Goal: Task Accomplishment & Management: Complete application form

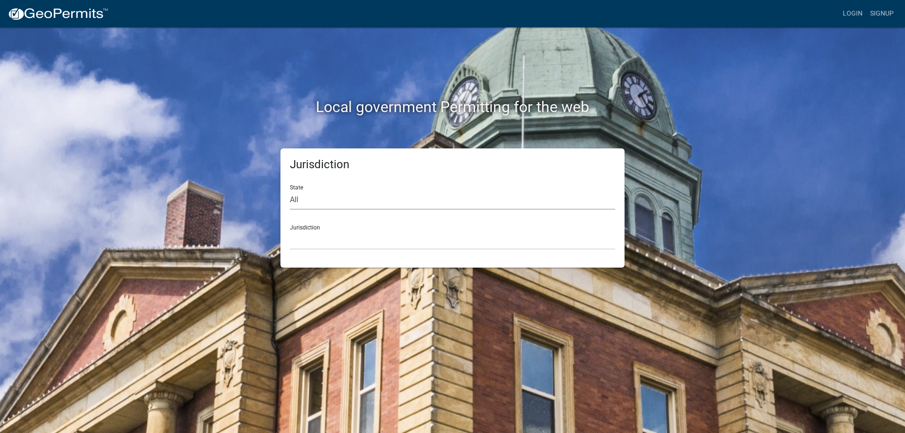
click at [303, 200] on select "All [US_STATE] [US_STATE] [US_STATE] [US_STATE] [US_STATE] [US_STATE] [US_STATE…" at bounding box center [452, 199] width 325 height 19
select select "[US_STATE]"
click at [290, 190] on select "All [US_STATE] [US_STATE] [US_STATE] [US_STATE] [US_STATE] [US_STATE] [US_STATE…" at bounding box center [452, 199] width 325 height 19
click at [313, 227] on div "Jurisdiction Carroll County, Georgia Cook County, Georgia Crawford County, Geor…" at bounding box center [452, 233] width 325 height 33
click at [301, 232] on select "[GEOGRAPHIC_DATA], [US_STATE][PERSON_NAME][GEOGRAPHIC_DATA], [US_STATE][PERSON_…" at bounding box center [452, 240] width 325 height 19
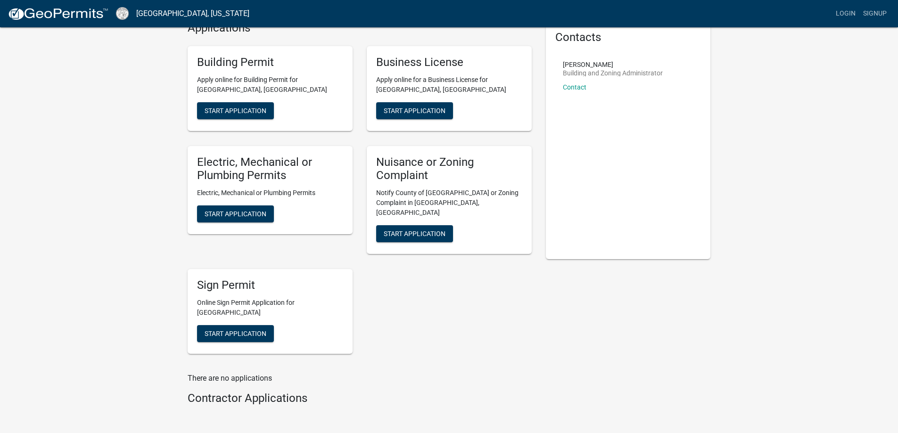
scroll to position [32, 0]
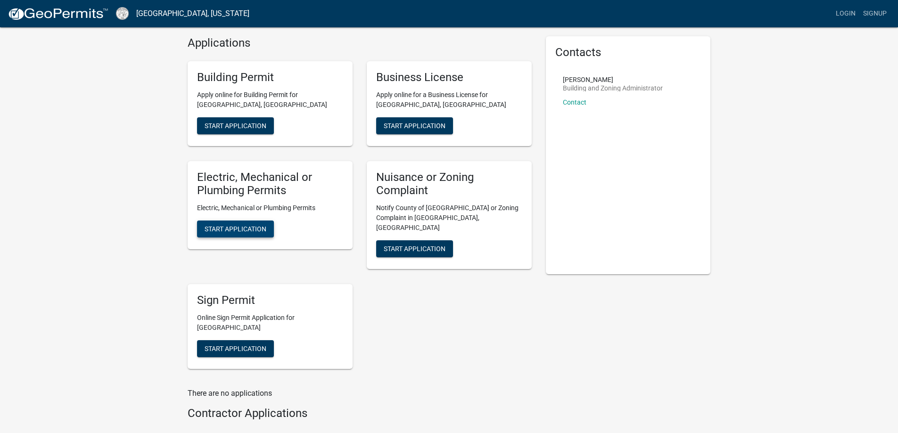
click at [236, 228] on span "Start Application" at bounding box center [236, 229] width 62 height 8
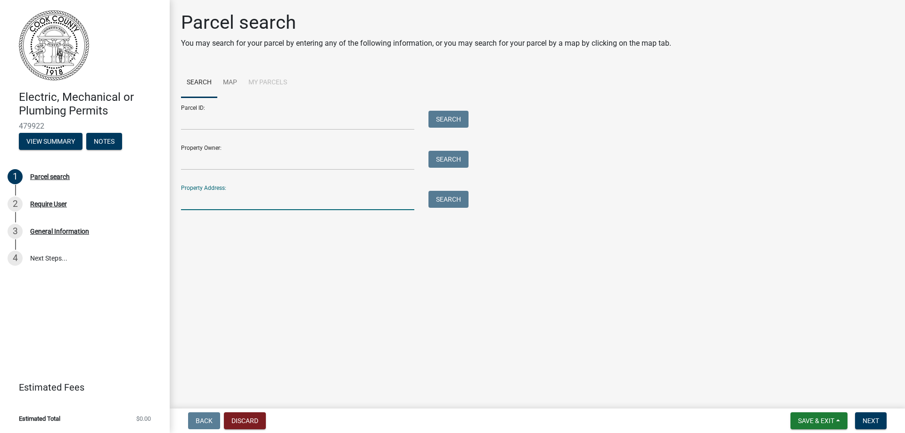
click at [219, 201] on input "Property Address:" at bounding box center [297, 200] width 233 height 19
type input "1931 Quillie Jones Rd"
click at [457, 201] on button "Search" at bounding box center [449, 199] width 40 height 17
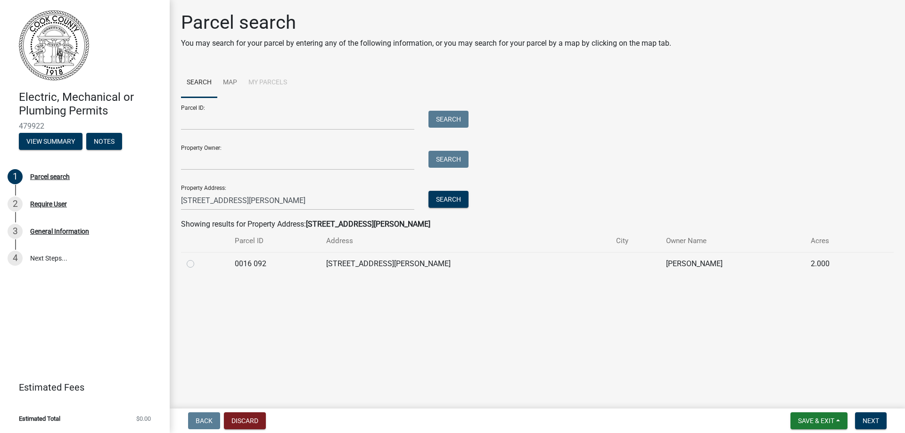
click at [198, 258] on label at bounding box center [198, 258] width 0 height 0
click at [198, 265] on 092 "radio" at bounding box center [201, 261] width 6 height 6
radio 092 "true"
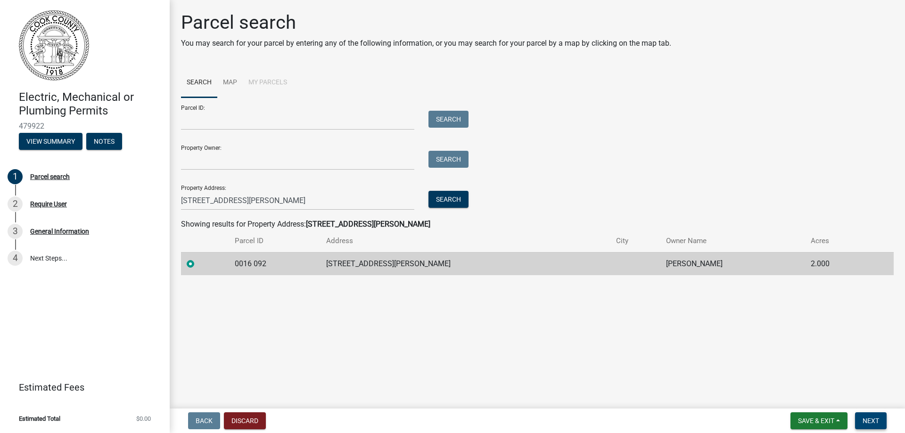
click at [870, 420] on span "Next" at bounding box center [871, 421] width 17 height 8
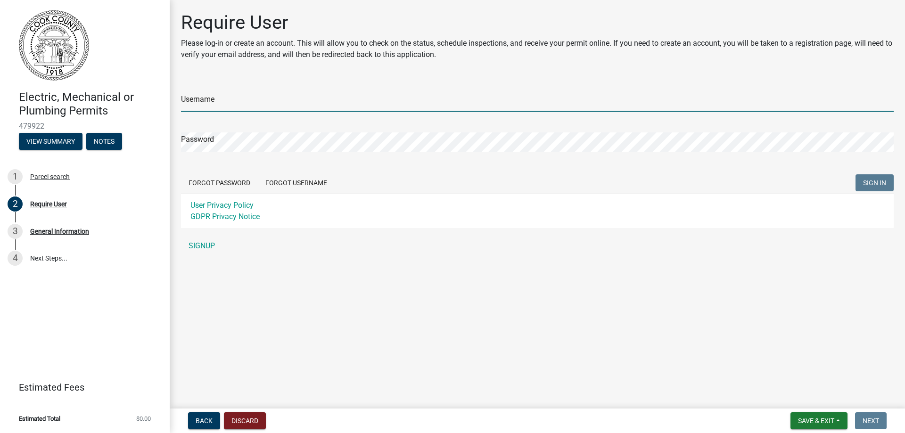
type input "[EMAIL_ADDRESS][DOMAIN_NAME]"
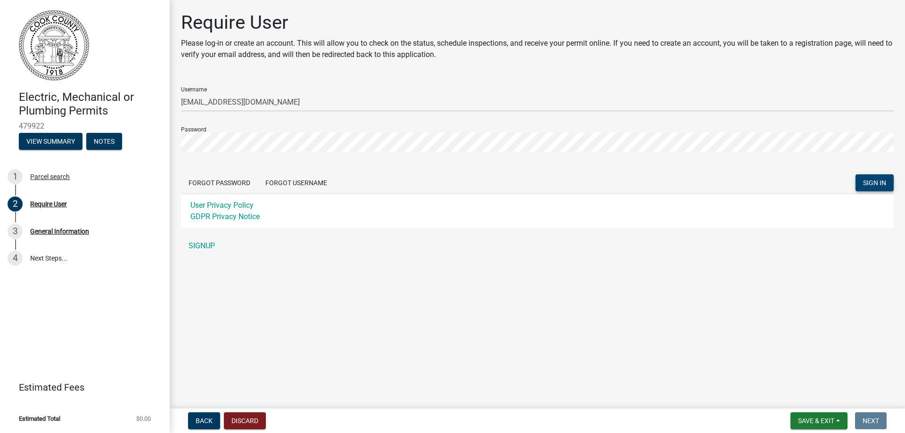
click at [884, 181] on span "SIGN IN" at bounding box center [874, 183] width 23 height 8
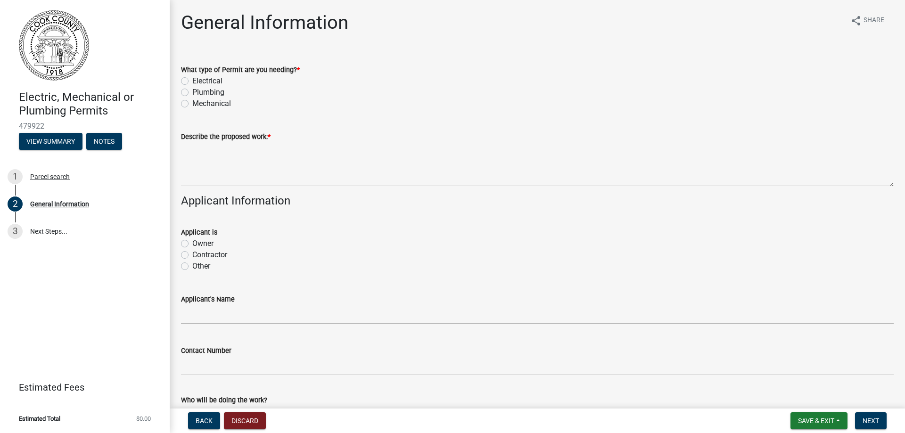
click at [192, 79] on label "Electrical" at bounding box center [207, 80] width 30 height 11
click at [192, 79] on input "Electrical" at bounding box center [195, 78] width 6 height 6
radio input "true"
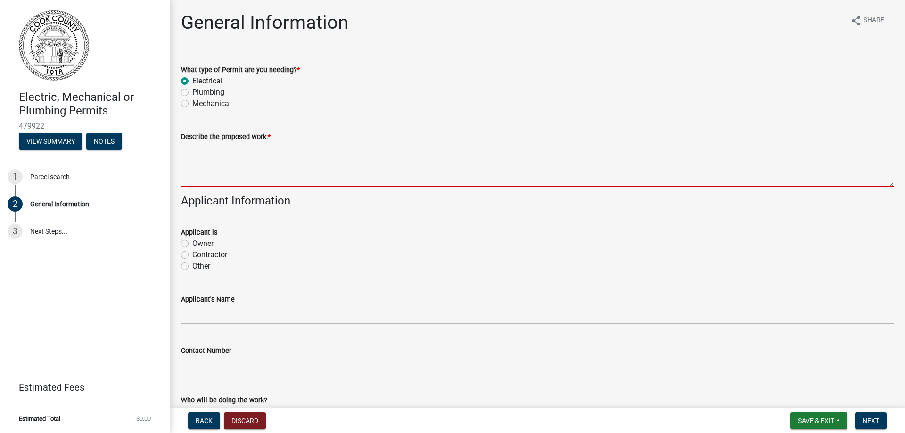
click at [278, 154] on textarea "Describe the proposed work: *" at bounding box center [537, 164] width 713 height 44
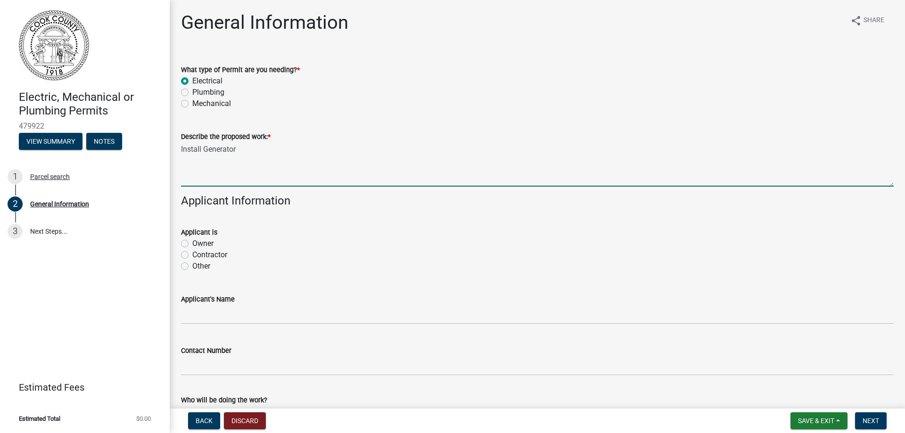
type textarea "Install Generator"
click at [192, 254] on label "Contractor" at bounding box center [209, 254] width 35 height 11
click at [192, 254] on input "Contractor" at bounding box center [195, 252] width 6 height 6
radio input "true"
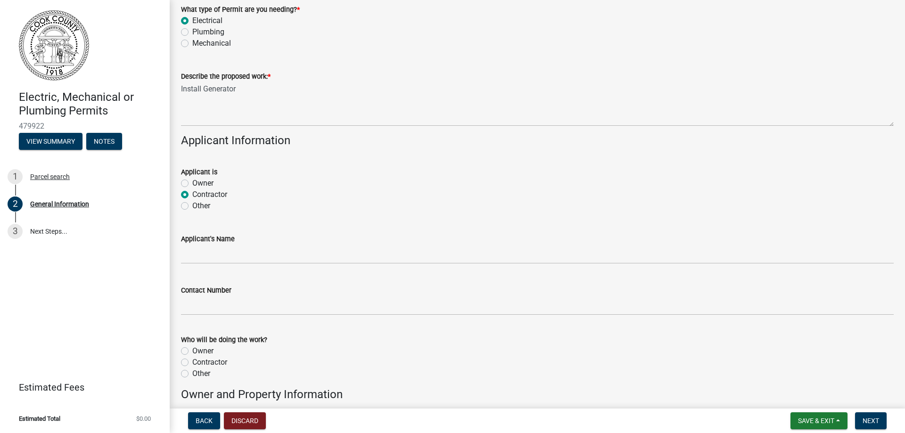
scroll to position [63, 0]
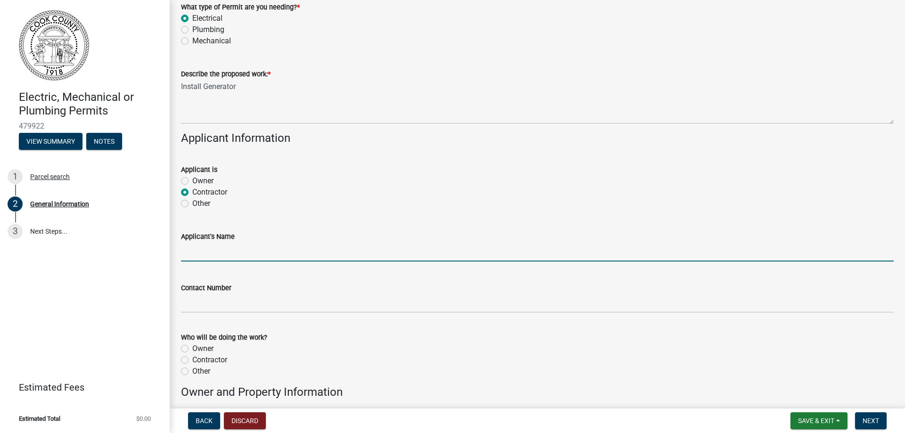
click at [218, 254] on input "Applicant's Name" at bounding box center [537, 251] width 713 height 19
type input "Bret C. Williams"
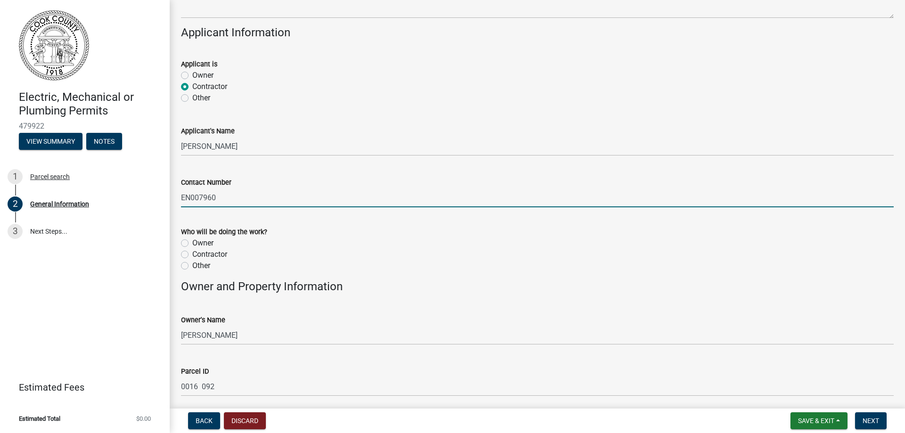
scroll to position [157, 0]
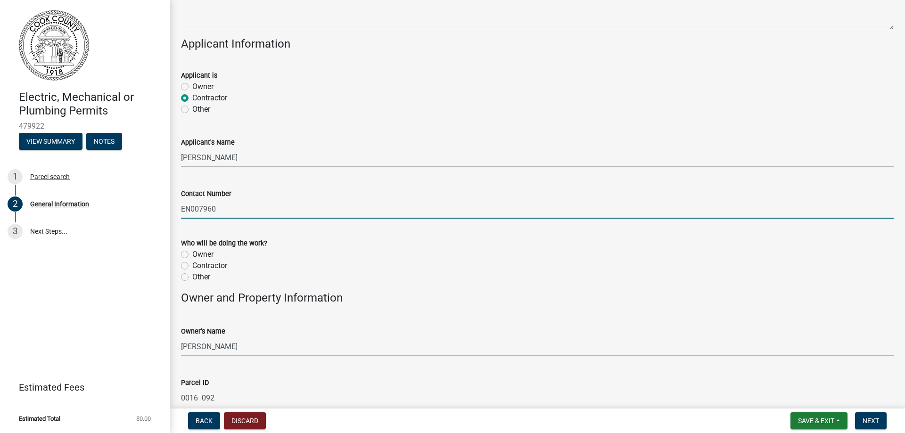
type input "EN007960"
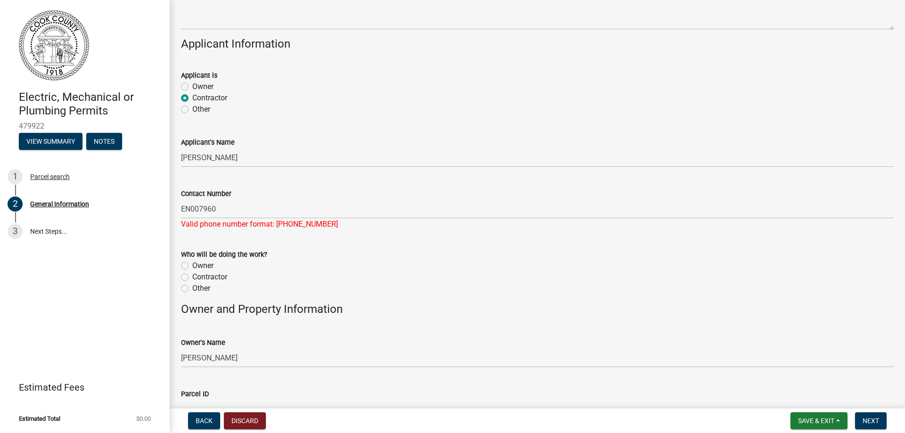
click at [184, 266] on div "Who will be doing the work? Owner Contractor Other" at bounding box center [537, 271] width 713 height 45
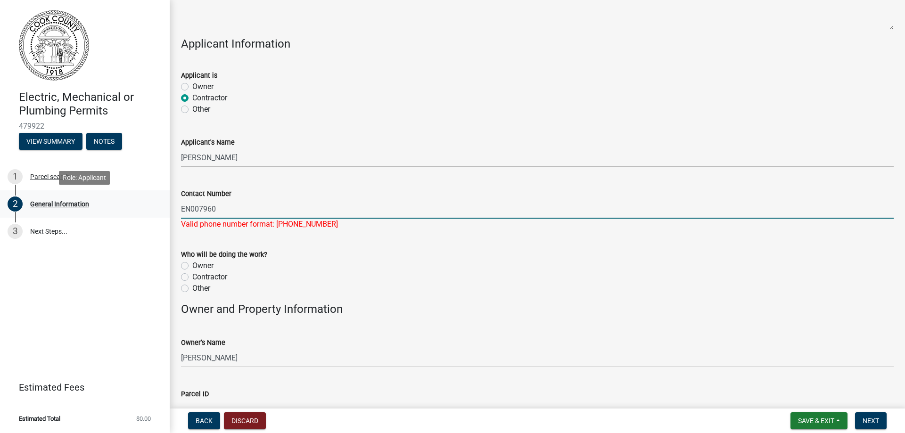
drag, startPoint x: 228, startPoint y: 207, endPoint x: 168, endPoint y: 204, distance: 60.4
click at [168, 204] on div "Electric, Mechanical or Plumbing Permits 479922 View Summary Notes 1 Parcel sea…" at bounding box center [452, 216] width 905 height 433
type input "229-226-5912"
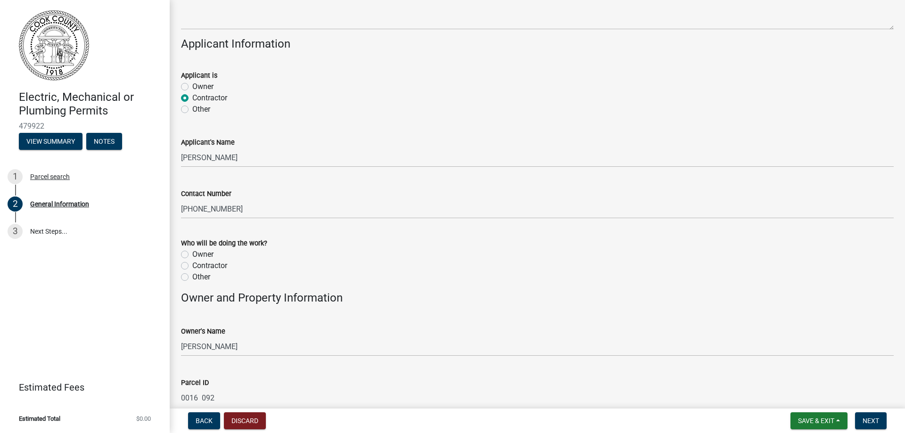
click at [184, 278] on div "Who will be doing the work? Owner Contractor Other" at bounding box center [537, 260] width 713 height 45
click at [192, 266] on label "Contractor" at bounding box center [209, 265] width 35 height 11
click at [192, 266] on input "Contractor" at bounding box center [195, 263] width 6 height 6
radio input "true"
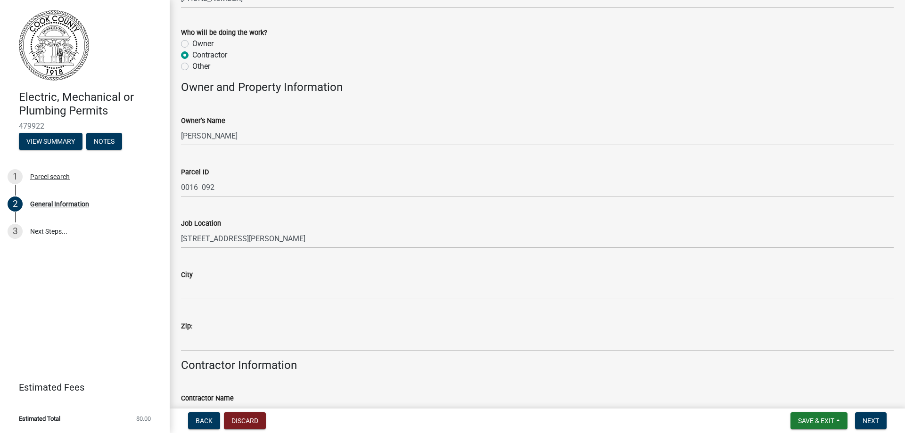
scroll to position [377, 0]
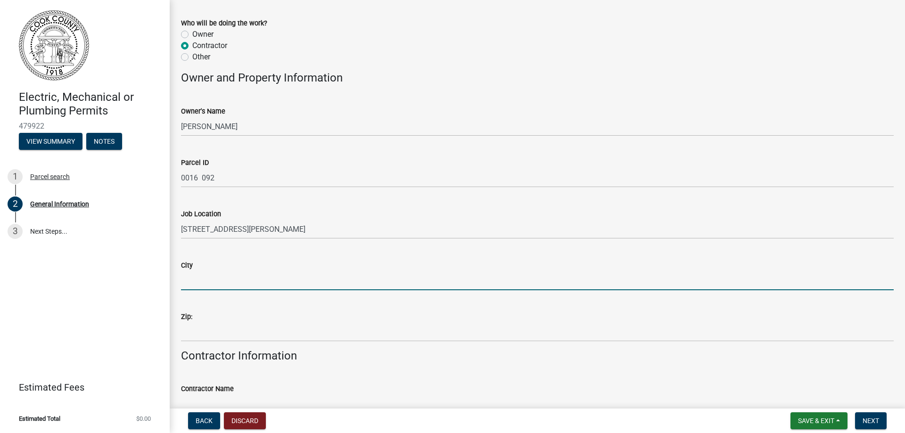
click at [224, 285] on input "City" at bounding box center [537, 280] width 713 height 19
type input "Adel"
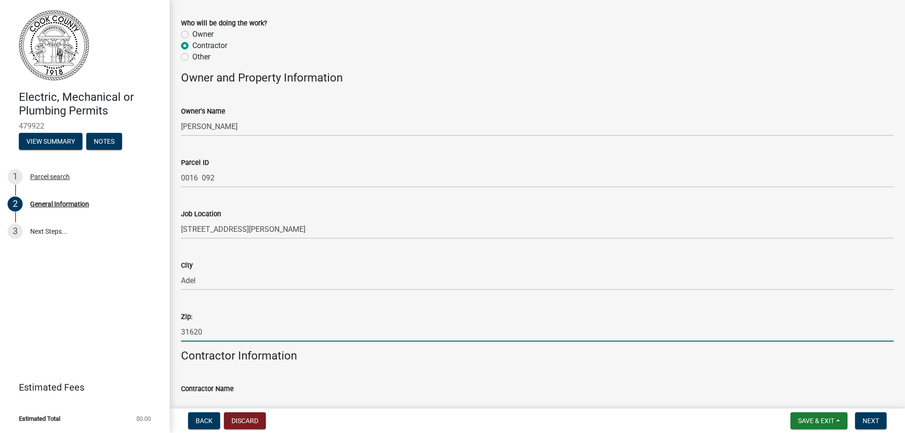
type input "31620"
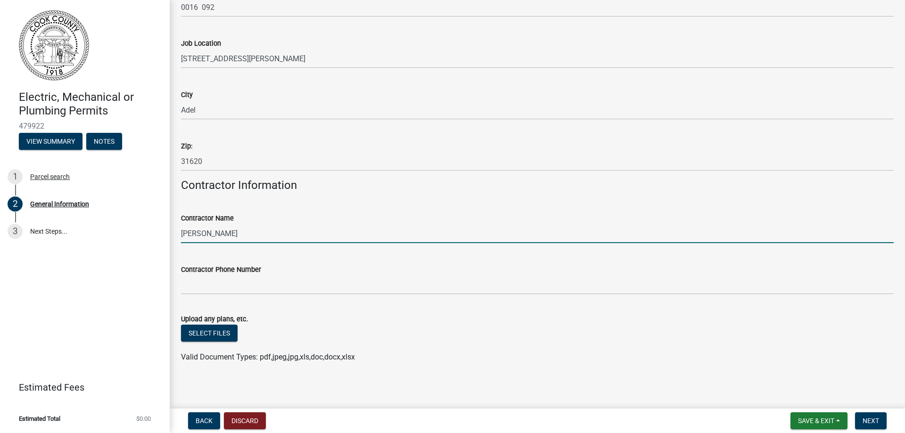
scroll to position [551, 0]
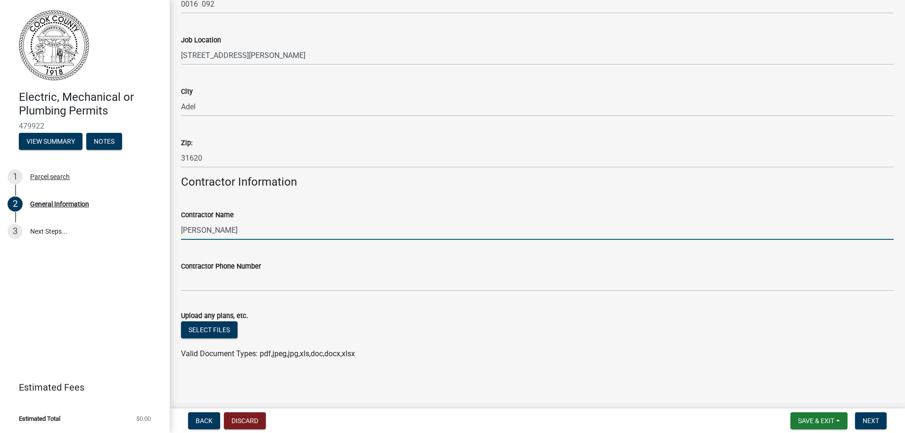
type input "Bret C. Williams"
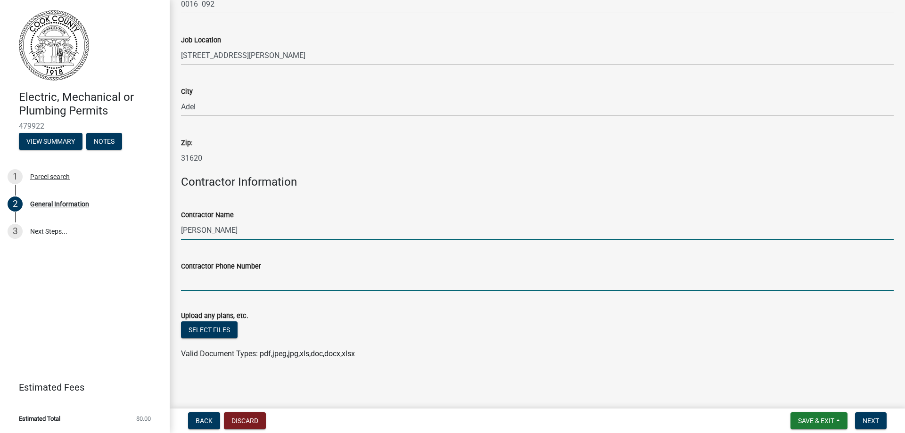
click at [190, 282] on input "Contractor Phone Number" at bounding box center [537, 281] width 713 height 19
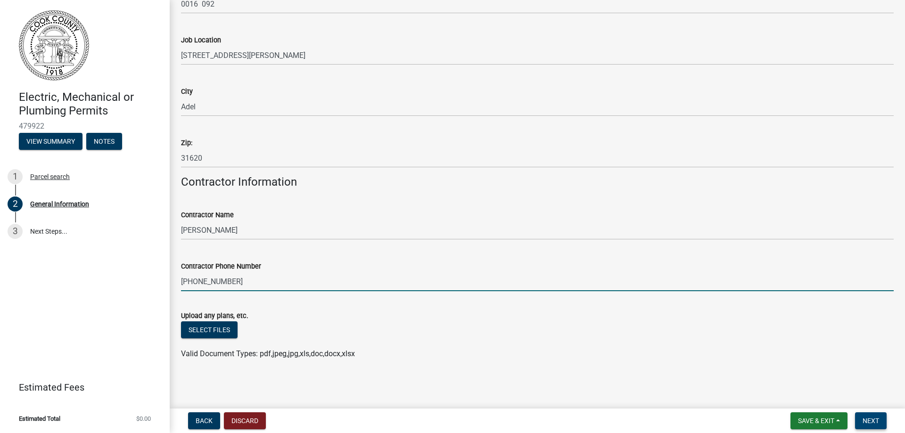
type input "229-226-5912"
click at [871, 415] on button "Next" at bounding box center [871, 421] width 32 height 17
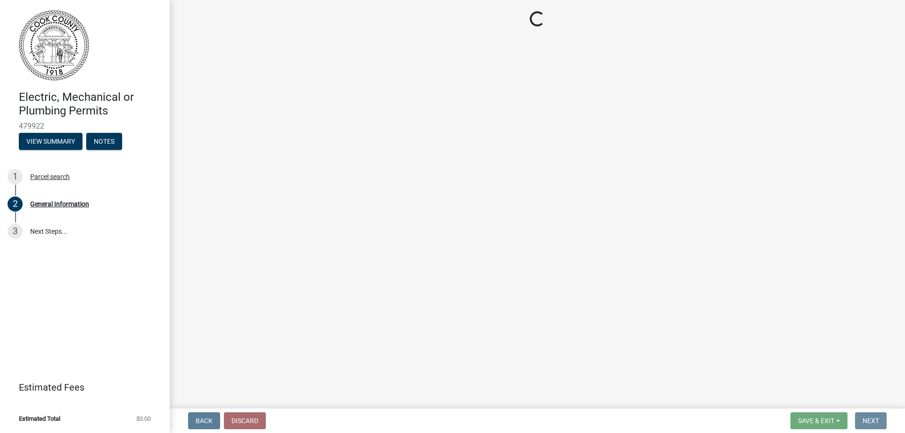
scroll to position [0, 0]
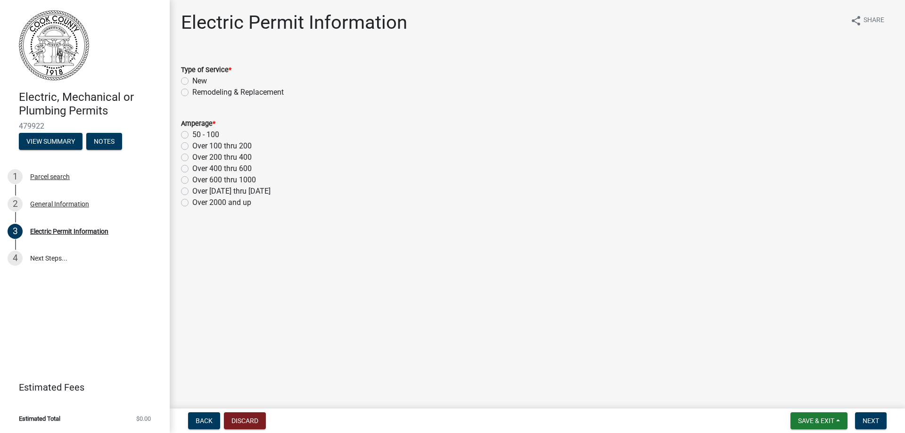
click at [192, 79] on label "New" at bounding box center [199, 80] width 15 height 11
click at [192, 79] on input "New" at bounding box center [195, 78] width 6 height 6
radio input "true"
click at [192, 155] on label "Over 200 thru 400" at bounding box center [221, 157] width 59 height 11
click at [192, 155] on input "Over 200 thru 400" at bounding box center [195, 155] width 6 height 6
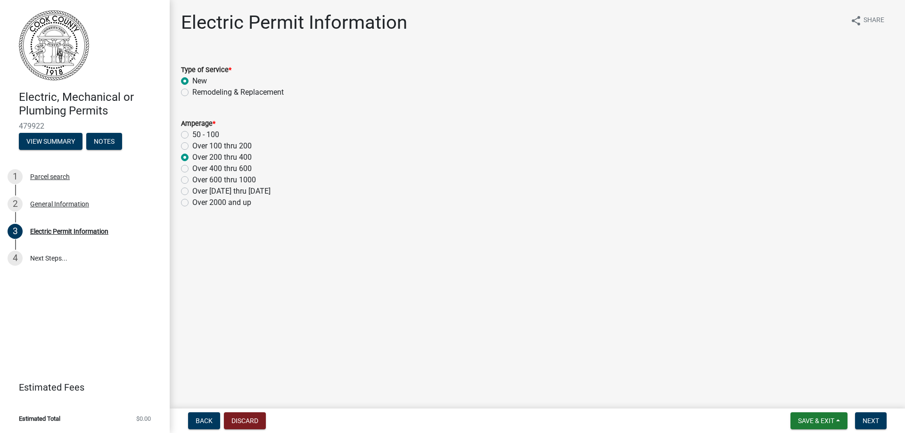
radio input "true"
click at [864, 417] on span "Next" at bounding box center [871, 421] width 17 height 8
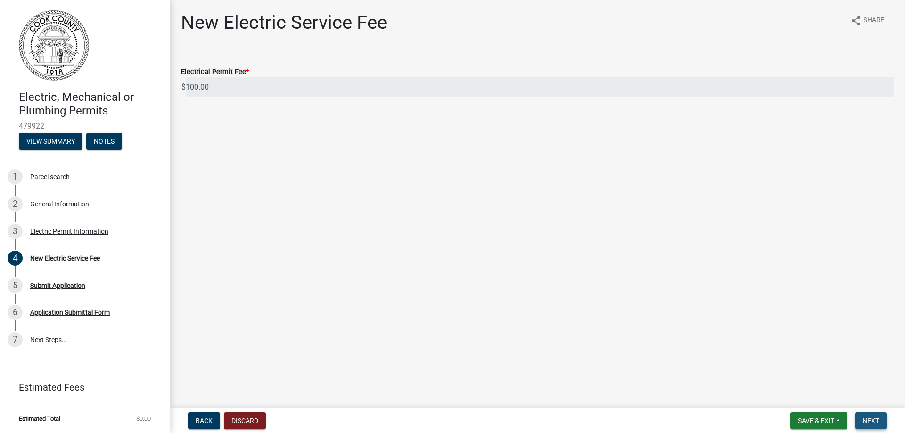
click at [869, 418] on span "Next" at bounding box center [871, 421] width 17 height 8
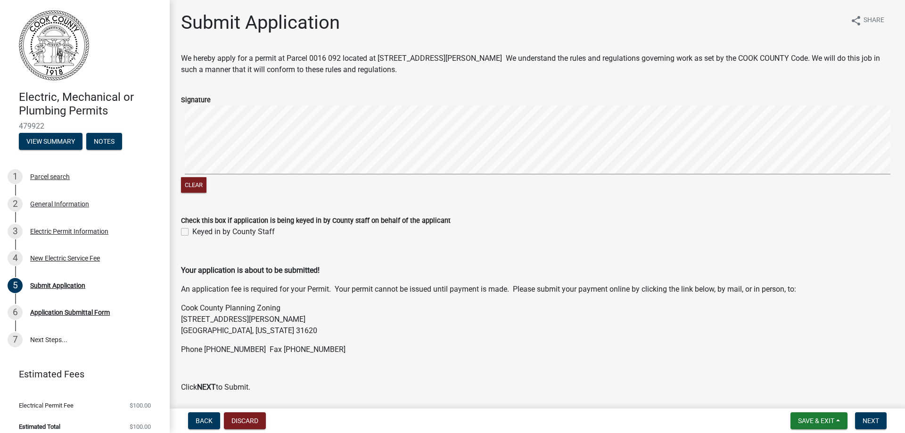
click at [294, 175] on signature-pad at bounding box center [537, 142] width 713 height 72
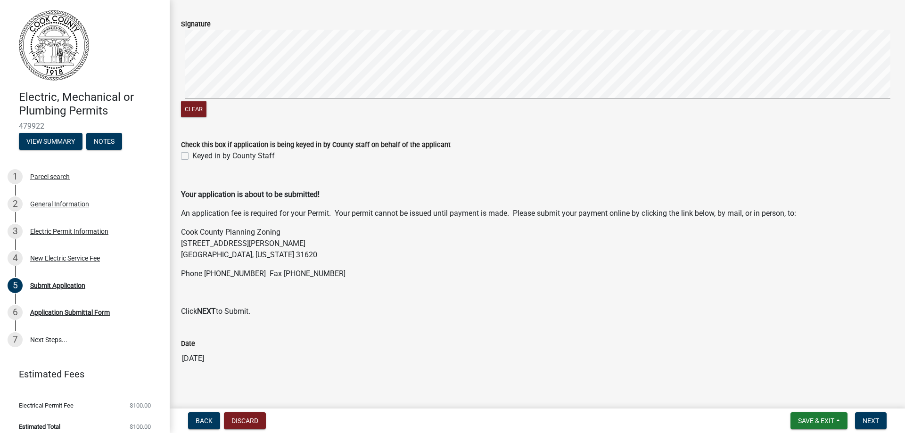
scroll to position [83, 0]
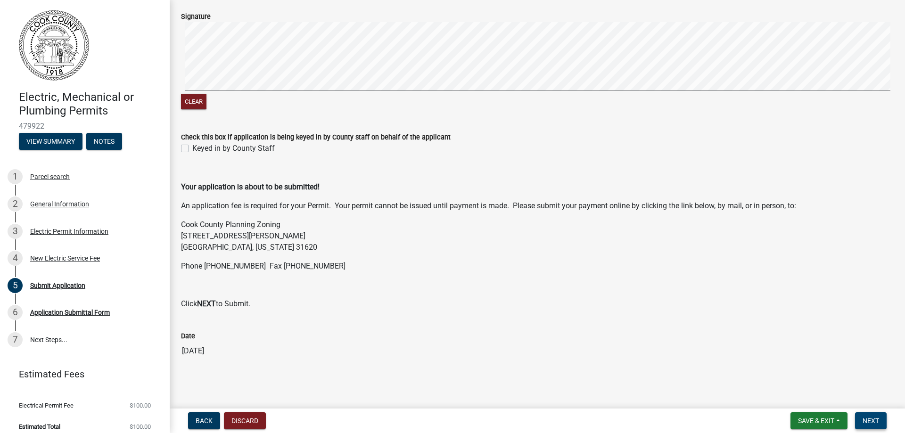
click at [863, 421] on span "Next" at bounding box center [871, 421] width 17 height 8
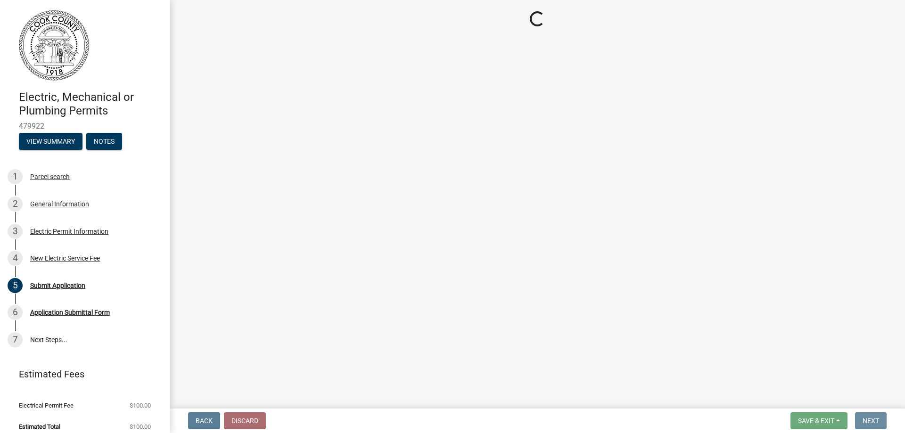
scroll to position [0, 0]
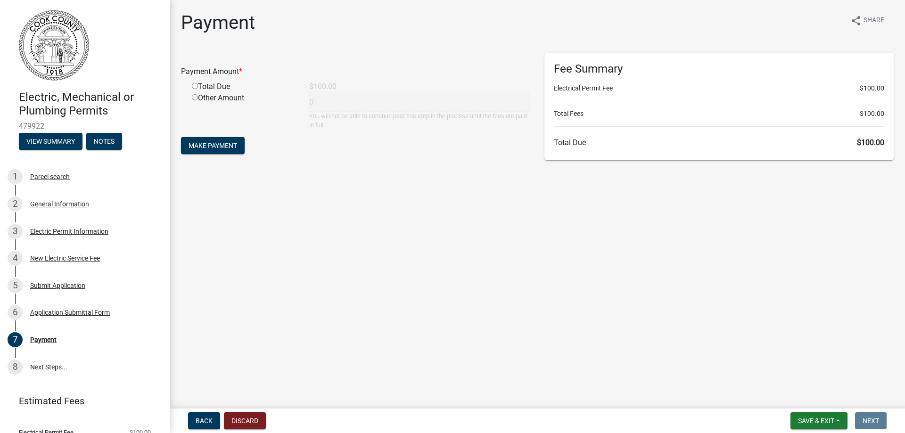
click at [194, 86] on input "radio" at bounding box center [195, 86] width 6 height 6
radio input "true"
type input "100"
click at [209, 142] on span "Make Payment" at bounding box center [213, 146] width 49 height 8
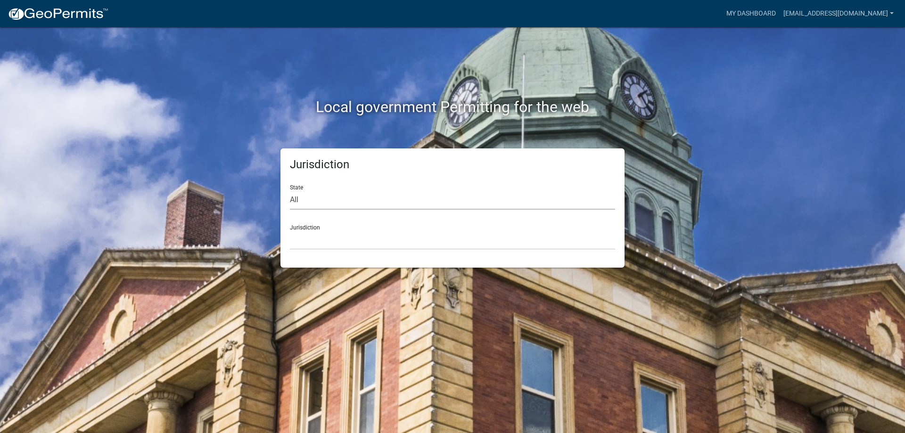
click at [324, 196] on select "All [US_STATE] [US_STATE] [US_STATE] [US_STATE] [US_STATE] [US_STATE] [US_STATE…" at bounding box center [452, 199] width 325 height 19
select select "[US_STATE]"
click at [290, 190] on select "All [US_STATE] [US_STATE] [US_STATE] [US_STATE] [US_STATE] [US_STATE] [US_STATE…" at bounding box center [452, 199] width 325 height 19
click at [309, 234] on select "[GEOGRAPHIC_DATA], [US_STATE][PERSON_NAME][GEOGRAPHIC_DATA], [US_STATE][PERSON_…" at bounding box center [452, 240] width 325 height 19
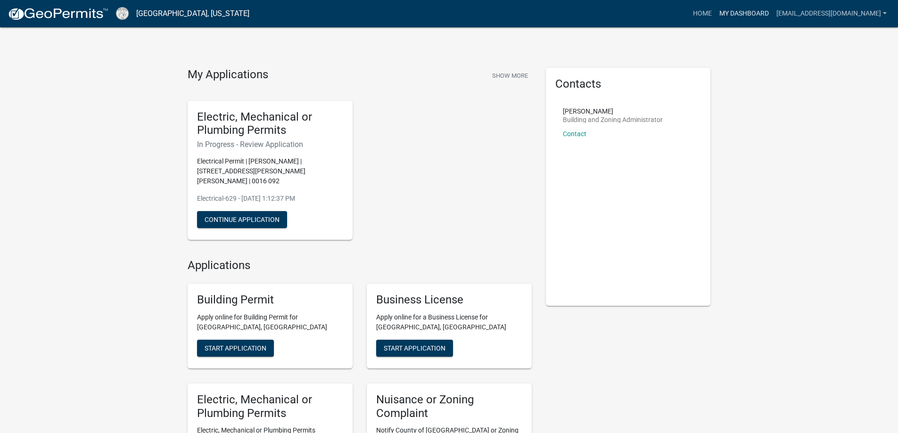
click at [773, 9] on link "My Dashboard" at bounding box center [744, 14] width 57 height 18
